Goal: Information Seeking & Learning: Learn about a topic

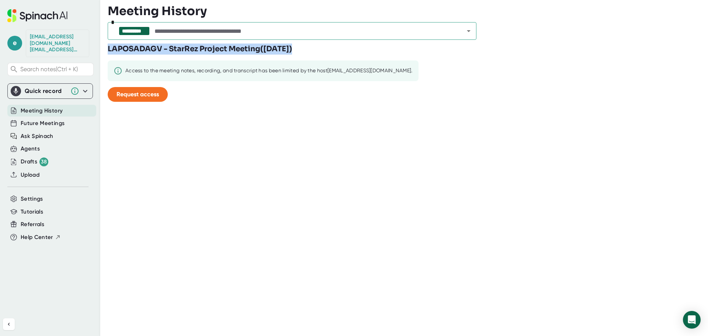
drag, startPoint x: 108, startPoint y: 49, endPoint x: 382, endPoint y: 43, distance: 273.6
click at [382, 43] on div "LAPOSADAGV - StarRez Project Meeting ( Wednesday, Sep 24th 2025 ) Access to the…" at bounding box center [267, 75] width 318 height 64
copy h3 "LAPOSADAGV - StarRez Project Meeting ( Wednesday, Sep 24th 2025 )"
click at [43, 132] on span "Ask Spinach" at bounding box center [37, 136] width 33 height 8
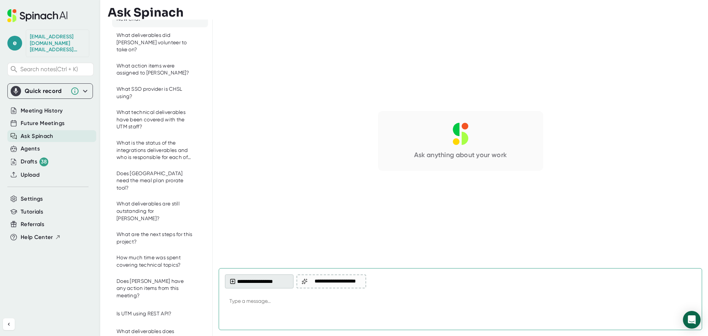
scroll to position [37, 0]
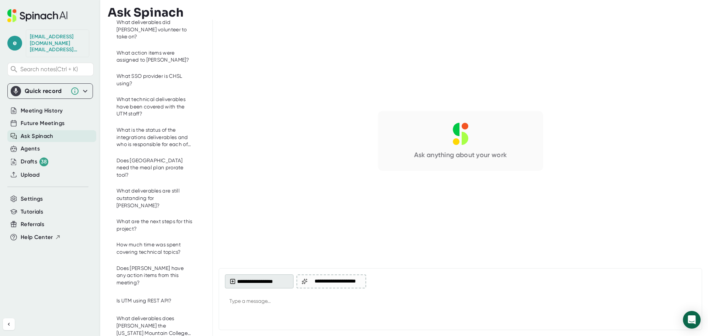
click at [254, 286] on button "**********" at bounding box center [259, 281] width 69 height 14
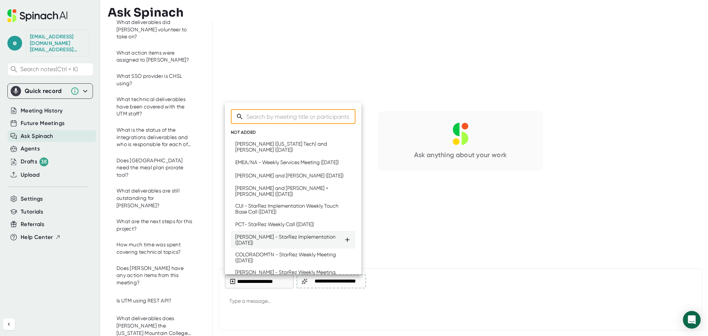
scroll to position [0, 0]
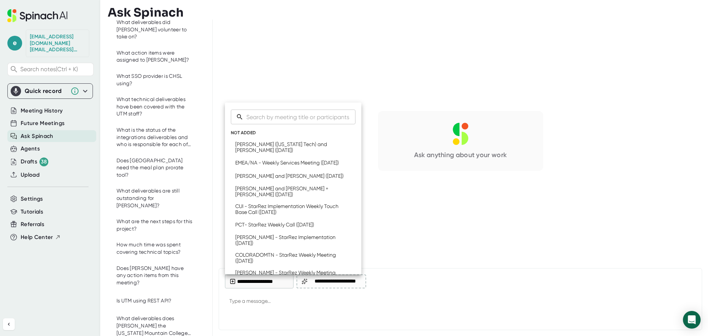
click at [297, 298] on div at bounding box center [354, 168] width 708 height 336
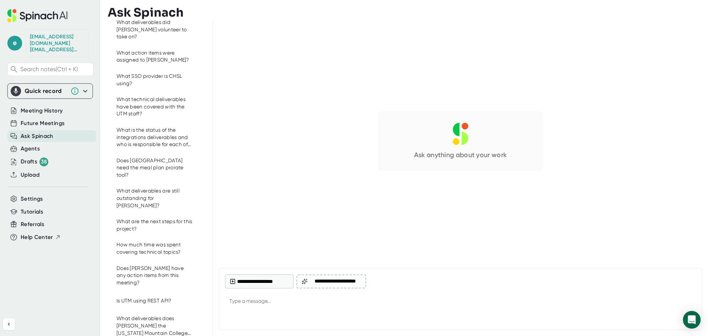
type textarea "x"
click at [300, 303] on textarea at bounding box center [460, 302] width 471 height 18
type textarea "H"
type textarea "x"
type textarea "Ho"
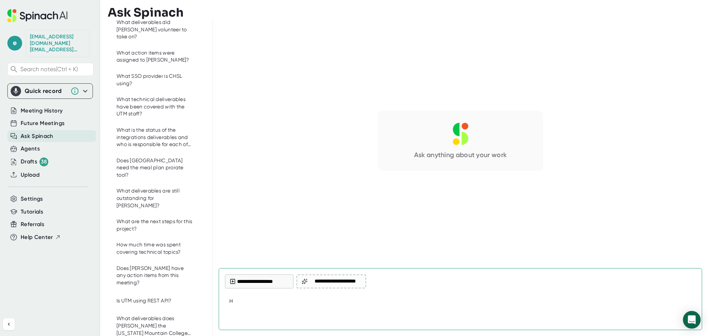
type textarea "x"
type textarea "How"
type textarea "x"
type textarea "How"
type textarea "x"
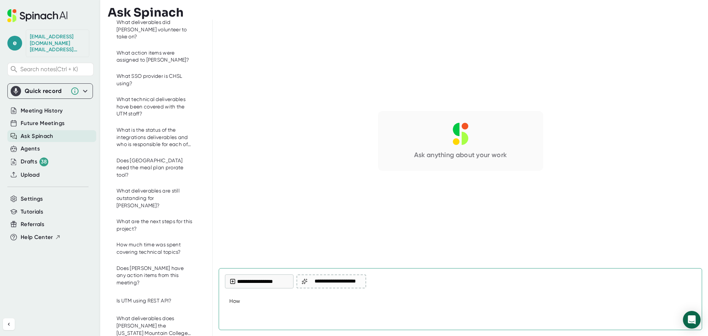
type textarea "How l"
type textarea "x"
type textarea "How lo"
type textarea "x"
type textarea "How lon"
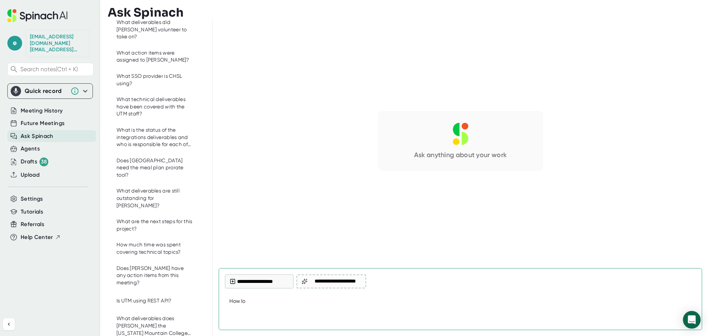
type textarea "x"
type textarea "How long"
type textarea "x"
type textarea "How long"
type textarea "x"
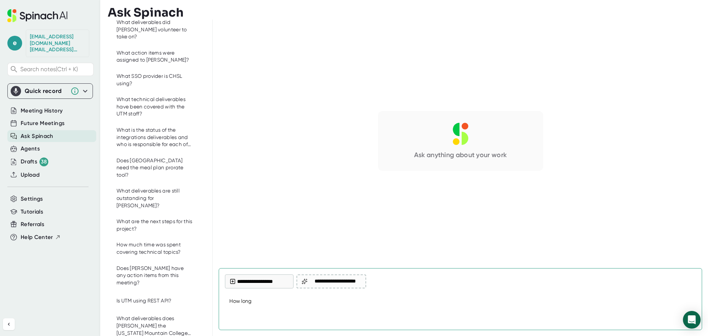
type textarea "How long w"
type textarea "x"
type textarea "How long wa"
type textarea "x"
type textarea "How long was"
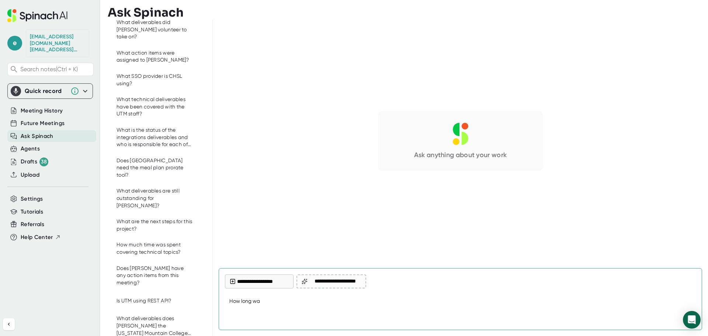
type textarea "x"
type textarea "How long was"
type textarea "x"
type textarea "How long was t"
type textarea "x"
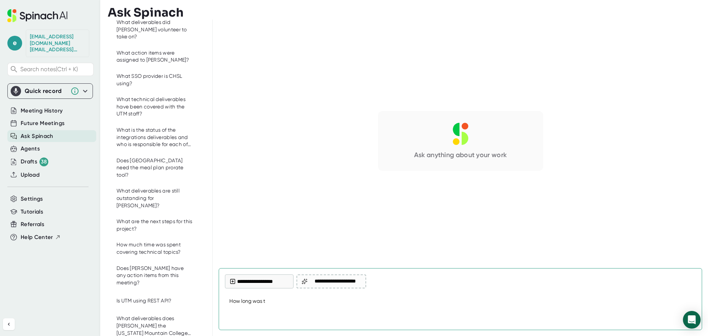
type textarea "How long was th"
type textarea "x"
type textarea "How long was the"
type textarea "x"
type textarea "How long was the"
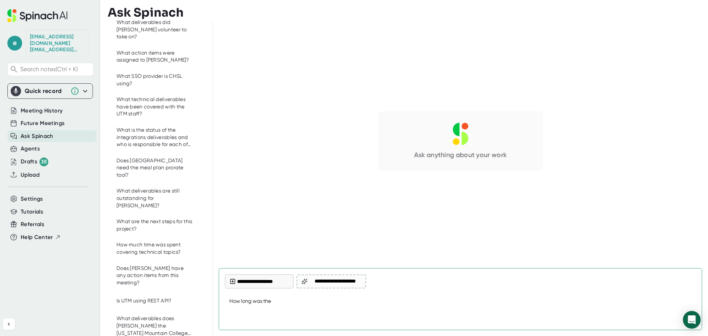
type textarea "x"
paste textarea "LAPOSADAGV - StarRez Project Meeting (Wednesday, Sep 24th 2025)"
type textarea "How long was the LAPOSADAGV - StarRez Project Meeting (Wednesday, Sep 24th 2025)"
type textarea "x"
click at [369, 301] on textarea "How long was the LAPOSADAGV - StarRez Project Meeting (Wednesday, Sep 24th 2025)" at bounding box center [460, 302] width 471 height 18
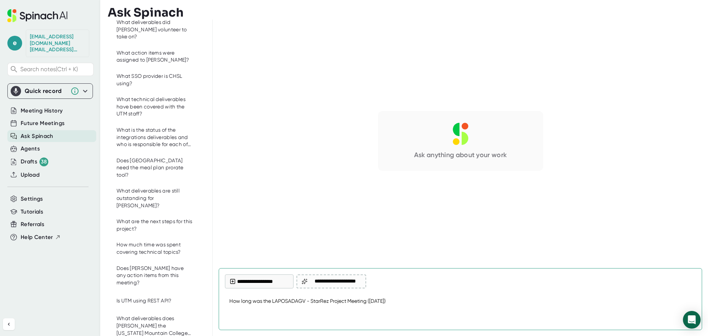
type textarea "How long was the LAPOSADAGV - StarRez Project Meeting Wednesday, Sep 24th 2025)"
type textarea "x"
type textarea "How long was the LAPOSADAGV - StarRez Project Meeting oWednesday, Sep 24th 2025)"
type textarea "x"
type textarea "How long was the LAPOSADAGV - StarRez Project Meeting onWednesday, Sep 24th 202…"
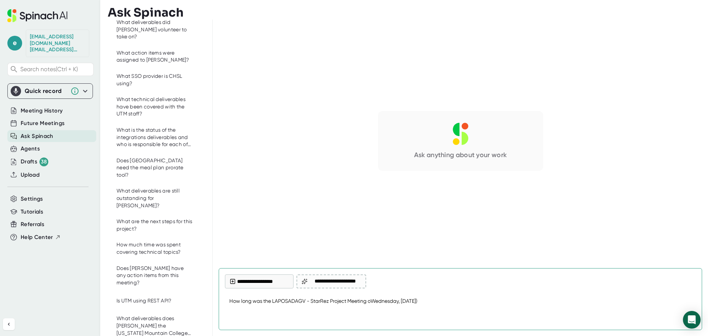
type textarea "x"
type textarea "How long was the LAPOSADAGV - StarRez Project Meeting on Wednesday, Sep 24th 20…"
type textarea "x"
click at [442, 300] on textarea "How long was the LAPOSADAGV - StarRez Project Meeting on Wednesday, Sep 24th 20…" at bounding box center [460, 302] width 471 height 18
type textarea "How long was the LAPOSADAGV - StarRez Project Meeting on Wednesday, Sep 24th 20…"
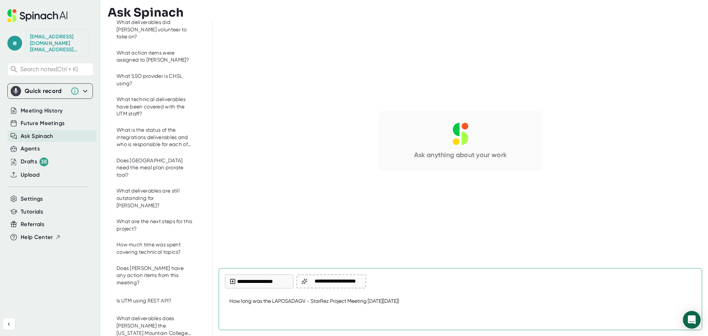
type textarea "x"
type textarea "How long was the LAPOSADAGV - StarRez Project Meeting on Wednesday, Sep 24th 20…"
type textarea "x"
type textarea "How long was the LAPOSADAGV - StarRez Project Meeting on Wednesday, Sep 24th 20…"
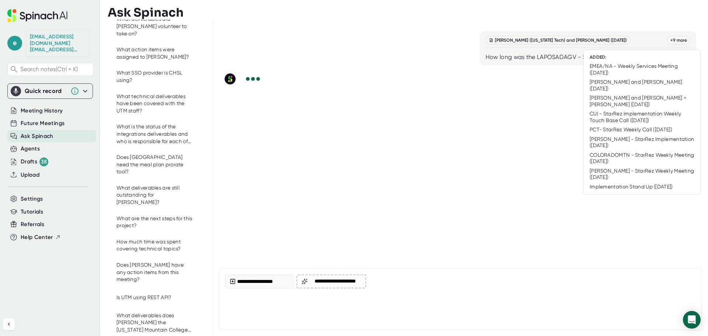
click at [679, 41] on div "+ 9 more" at bounding box center [678, 40] width 23 height 9
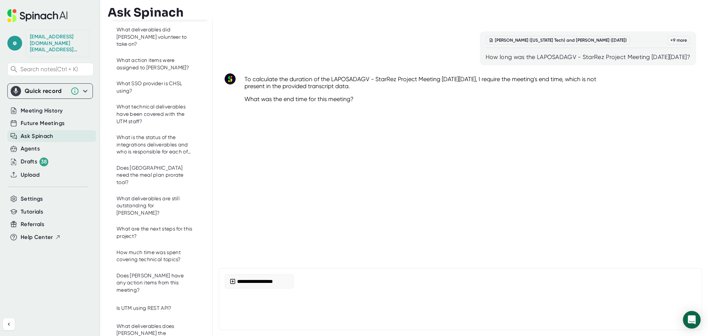
scroll to position [51, 0]
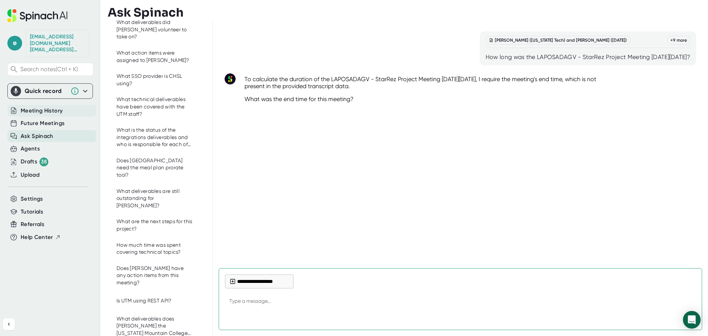
type textarea "x"
click at [49, 108] on span "Meeting History" at bounding box center [42, 111] width 42 height 8
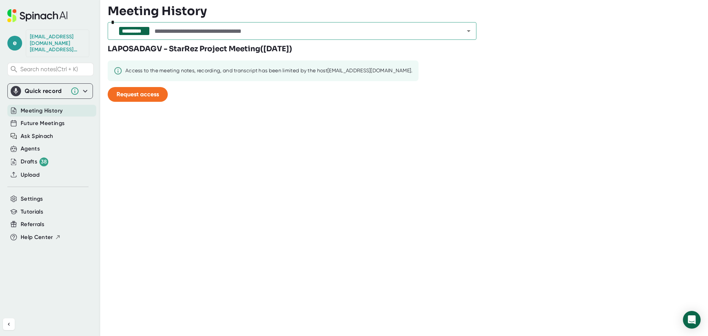
click at [471, 32] on icon "Open" at bounding box center [468, 31] width 9 height 9
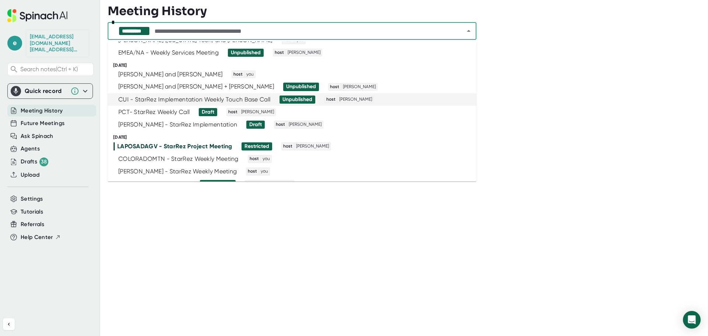
scroll to position [37, 0]
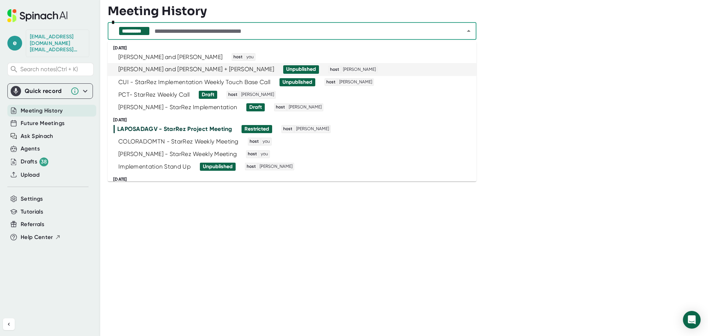
click at [176, 68] on div "Allen Farmer and Evan Owen + Elijah Dotson" at bounding box center [196, 69] width 156 height 7
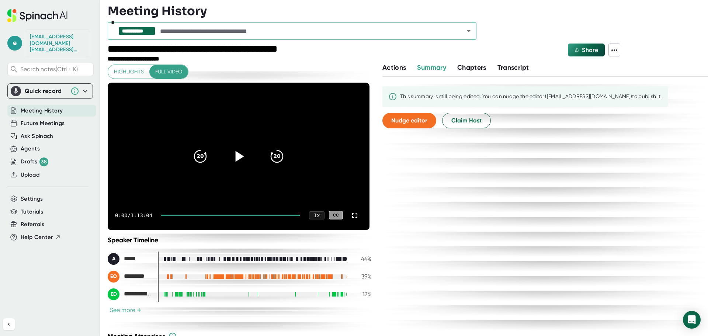
click at [237, 157] on icon at bounding box center [240, 156] width 8 height 11
click at [286, 214] on div "0:03 / 1:13:04 1 x CC" at bounding box center [239, 215] width 262 height 29
click at [286, 215] on div at bounding box center [230, 215] width 139 height 1
click at [275, 215] on div at bounding box center [230, 215] width 120 height 1
click at [277, 215] on div at bounding box center [235, 215] width 130 height 1
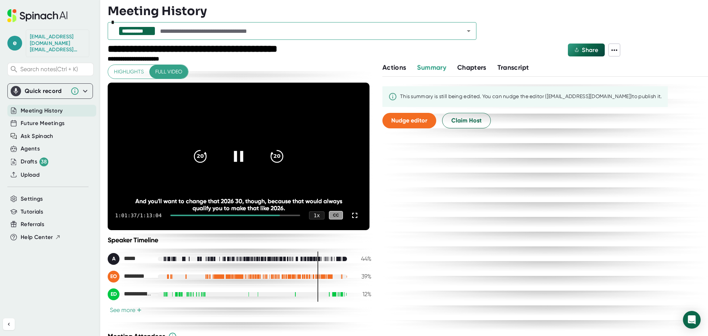
click at [279, 215] on div at bounding box center [235, 215] width 130 height 1
click at [188, 215] on div at bounding box center [225, 215] width 111 height 1
click at [174, 216] on div at bounding box center [169, 215] width 17 height 1
click at [187, 215] on div at bounding box center [230, 215] width 139 height 1
click at [195, 215] on div at bounding box center [232, 215] width 136 height 1
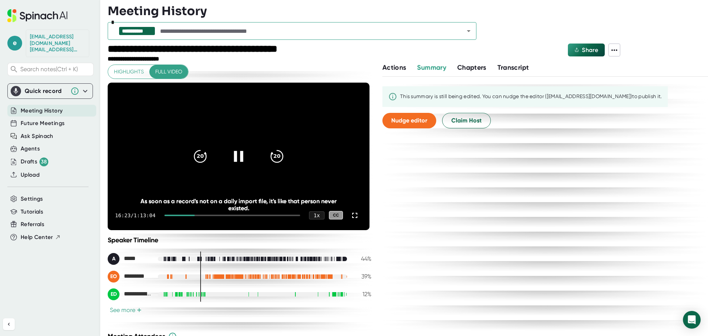
click at [201, 215] on div at bounding box center [232, 215] width 136 height 1
click at [199, 215] on div at bounding box center [182, 215] width 36 height 1
click at [256, 215] on div at bounding box center [232, 215] width 136 height 1
click at [261, 215] on div at bounding box center [232, 215] width 136 height 1
click at [268, 215] on div at bounding box center [232, 215] width 136 height 1
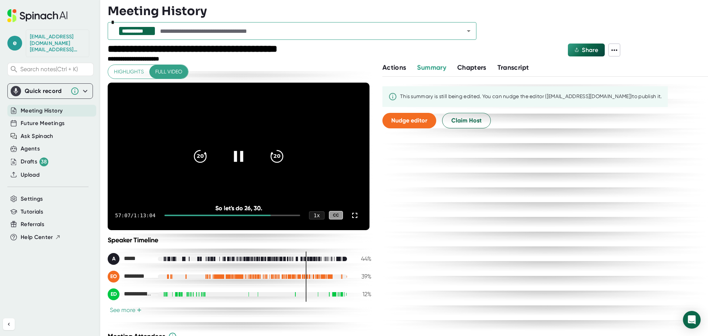
click at [273, 215] on div at bounding box center [232, 215] width 136 height 1
click at [278, 215] on div at bounding box center [235, 215] width 130 height 1
click at [236, 157] on icon at bounding box center [238, 156] width 18 height 18
click at [467, 31] on icon "Open" at bounding box center [468, 31] width 9 height 9
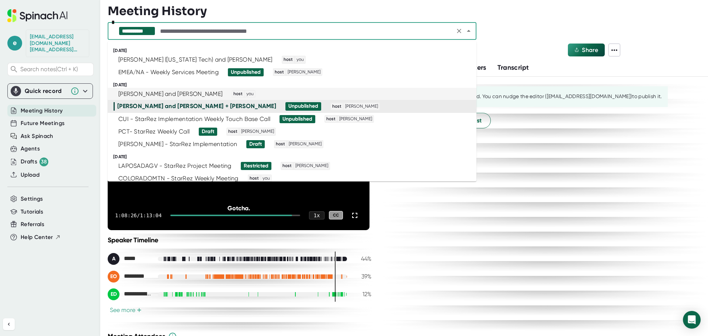
click at [163, 94] on div "Ryan Jones and Elijah Dotson" at bounding box center [170, 93] width 104 height 7
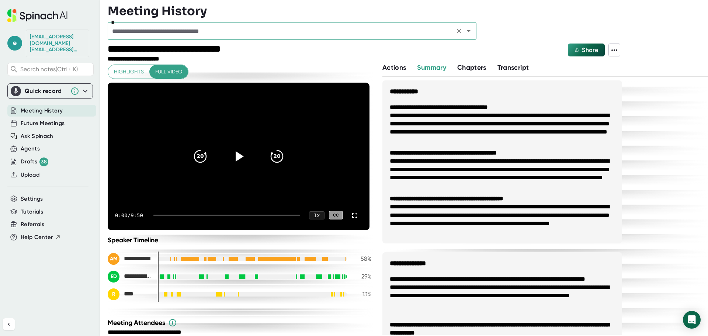
click at [467, 34] on icon "Open" at bounding box center [468, 31] width 9 height 9
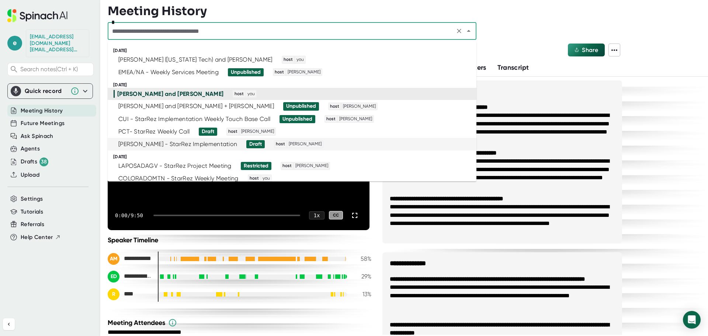
click at [177, 144] on div "BLINN - StarRez Implementation" at bounding box center [177, 143] width 119 height 7
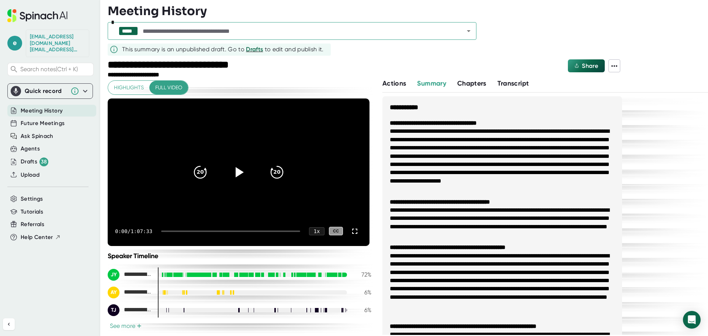
click at [168, 231] on div at bounding box center [230, 230] width 139 height 1
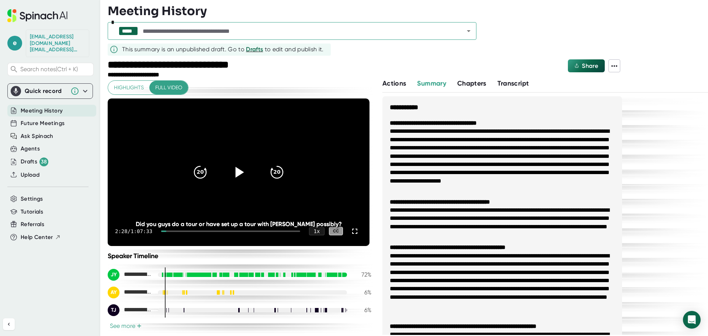
click at [236, 169] on icon at bounding box center [240, 172] width 8 height 11
click at [172, 231] on div at bounding box center [230, 230] width 139 height 1
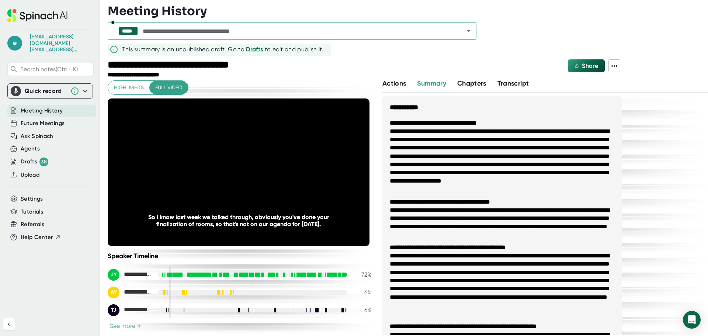
click at [175, 230] on div at bounding box center [230, 230] width 139 height 1
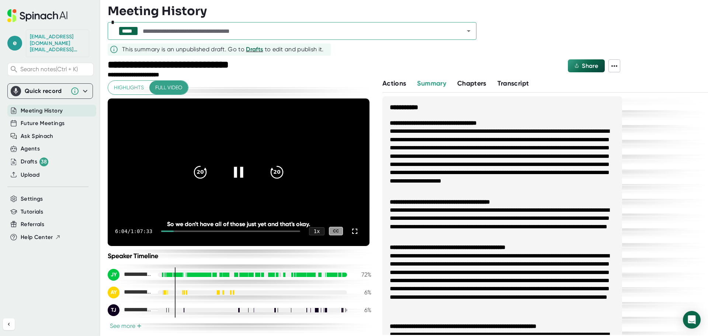
click at [182, 230] on div at bounding box center [230, 230] width 139 height 1
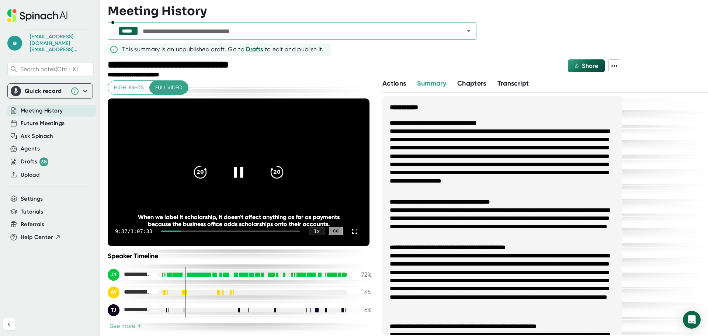
click at [190, 231] on div at bounding box center [230, 230] width 139 height 1
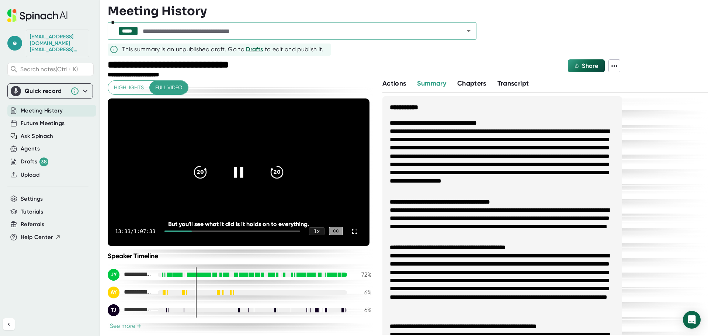
click at [198, 230] on div at bounding box center [232, 230] width 136 height 1
click at [206, 230] on div at bounding box center [232, 230] width 136 height 1
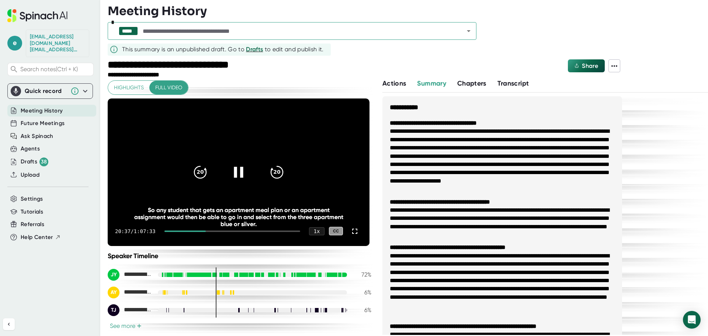
click at [213, 230] on div at bounding box center [232, 230] width 136 height 1
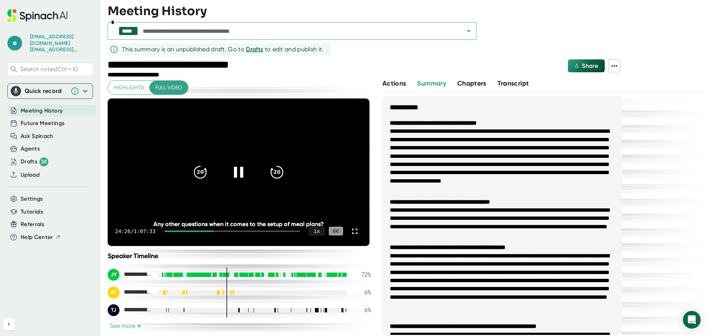
click at [217, 230] on div at bounding box center [232, 230] width 136 height 1
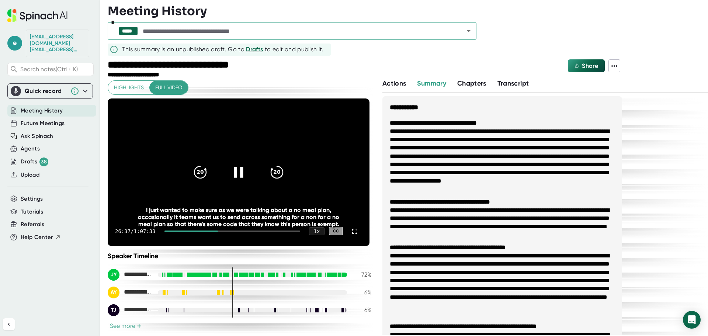
click at [216, 231] on div at bounding box center [190, 230] width 53 height 1
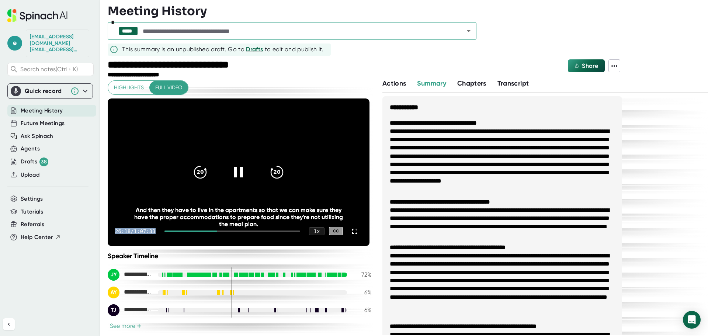
click at [222, 196] on div "20 20 26:18 / 1:07:33 1 x CC And then they have to live in the apartments so th…" at bounding box center [239, 171] width 262 height 147
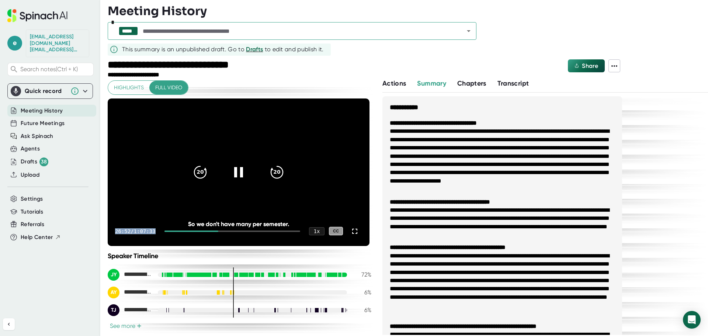
click at [221, 231] on div at bounding box center [232, 230] width 136 height 1
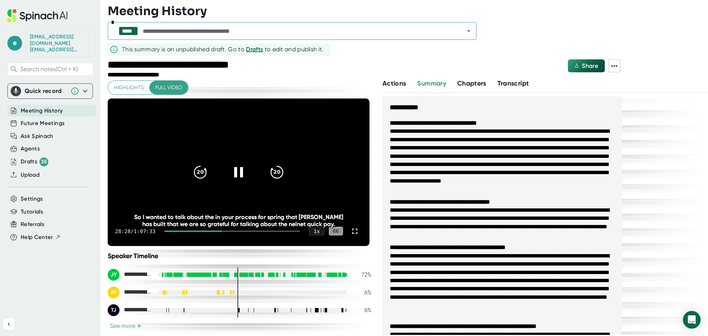
click at [225, 230] on div at bounding box center [232, 230] width 136 height 1
click at [228, 231] on div at bounding box center [232, 230] width 136 height 1
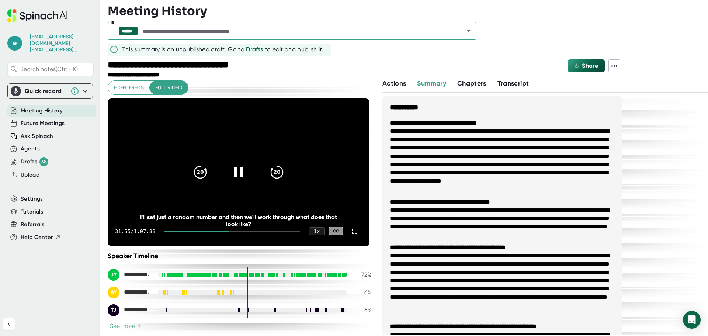
click at [237, 231] on div at bounding box center [232, 230] width 136 height 1
click at [240, 230] on div at bounding box center [232, 230] width 136 height 1
click at [248, 231] on div at bounding box center [232, 230] width 136 height 1
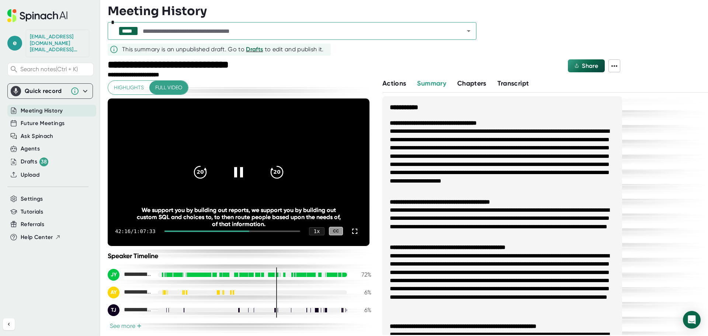
click at [258, 231] on div at bounding box center [232, 230] width 136 height 1
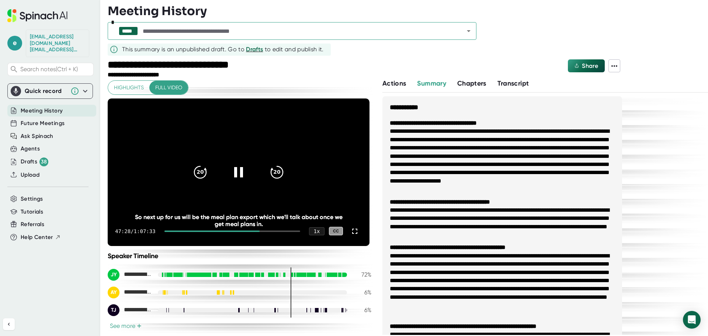
click at [251, 231] on div at bounding box center [211, 230] width 95 height 1
click at [252, 231] on div at bounding box center [232, 230] width 136 height 1
click at [262, 230] on div at bounding box center [232, 230] width 136 height 1
